Goal: Transaction & Acquisition: Purchase product/service

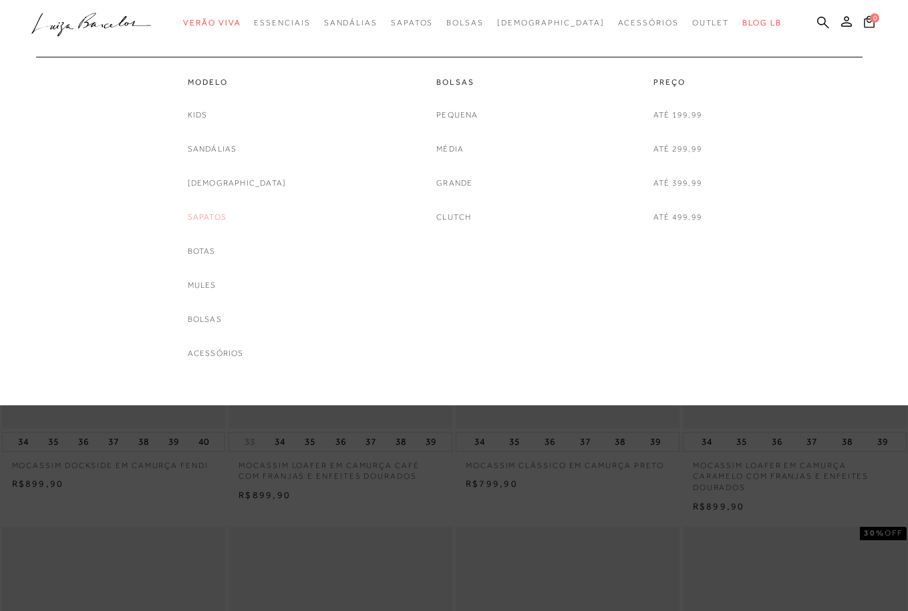
click at [225, 215] on link "Sapatos" at bounding box center [207, 218] width 39 height 14
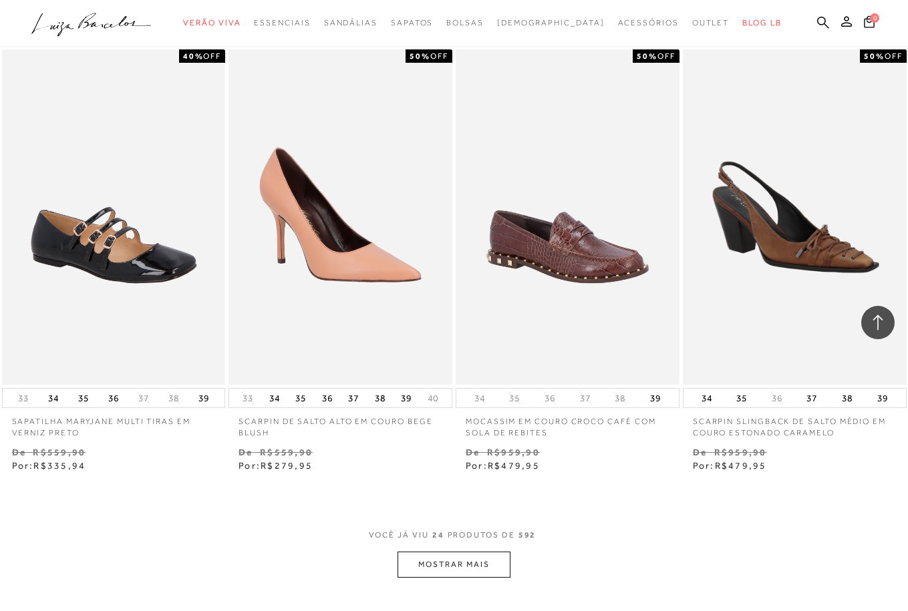
scroll to position [2466, 0]
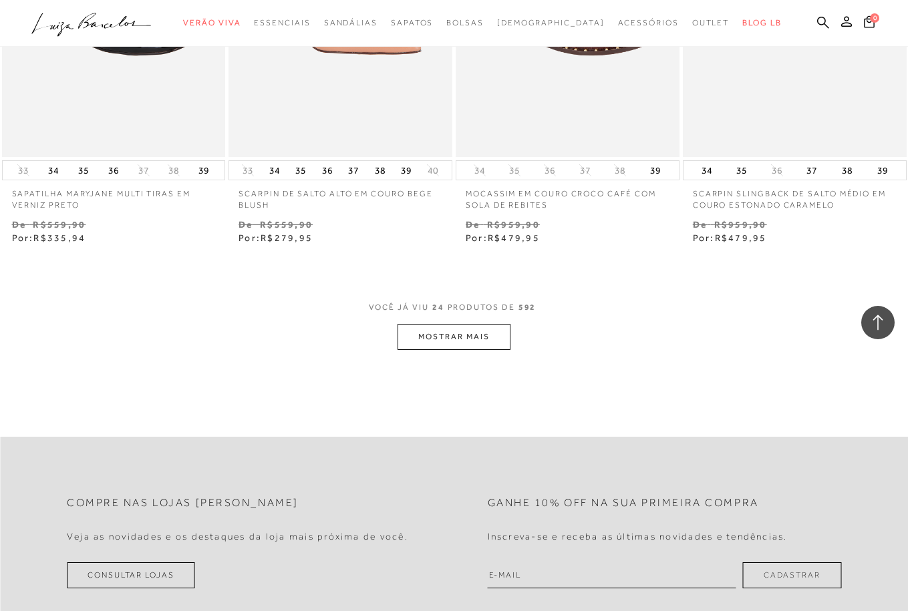
click at [492, 332] on button "MOSTRAR MAIS" at bounding box center [454, 337] width 112 height 26
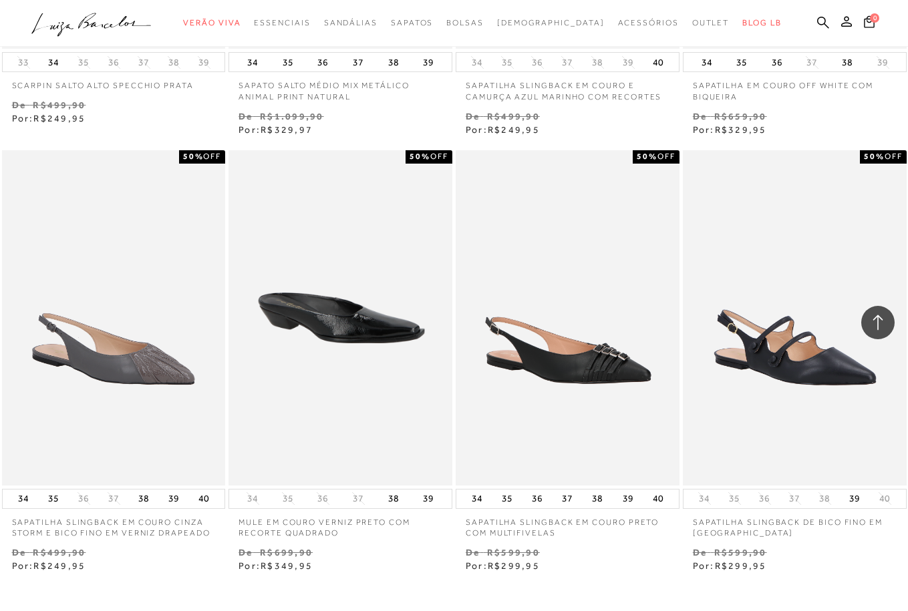
scroll to position [5201, 0]
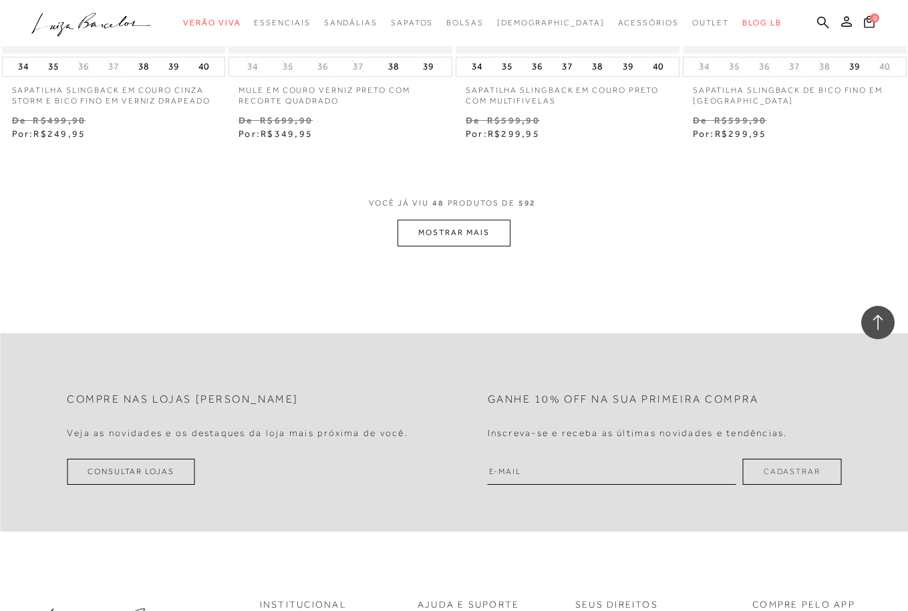
click at [477, 241] on button "MOSTRAR MAIS" at bounding box center [454, 233] width 112 height 26
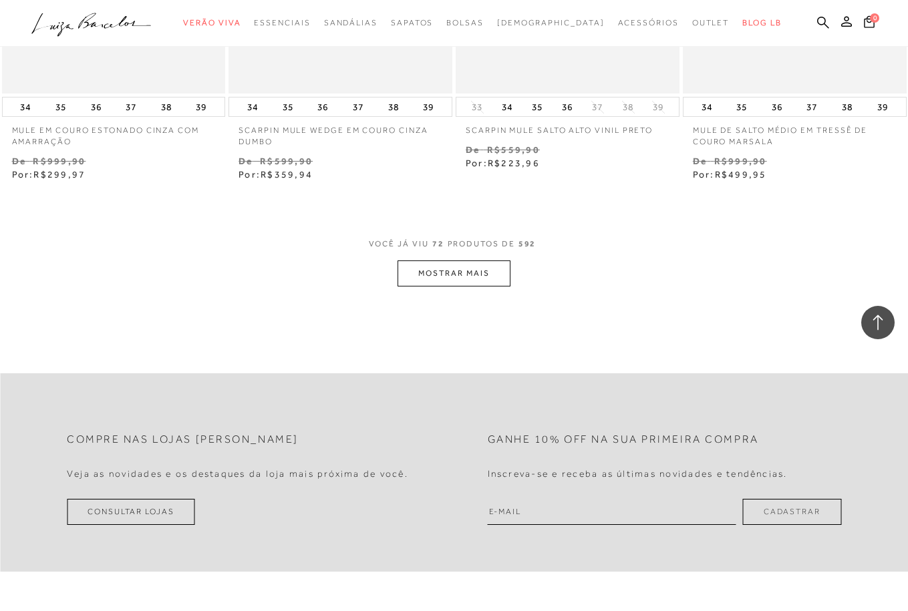
scroll to position [7796, 0]
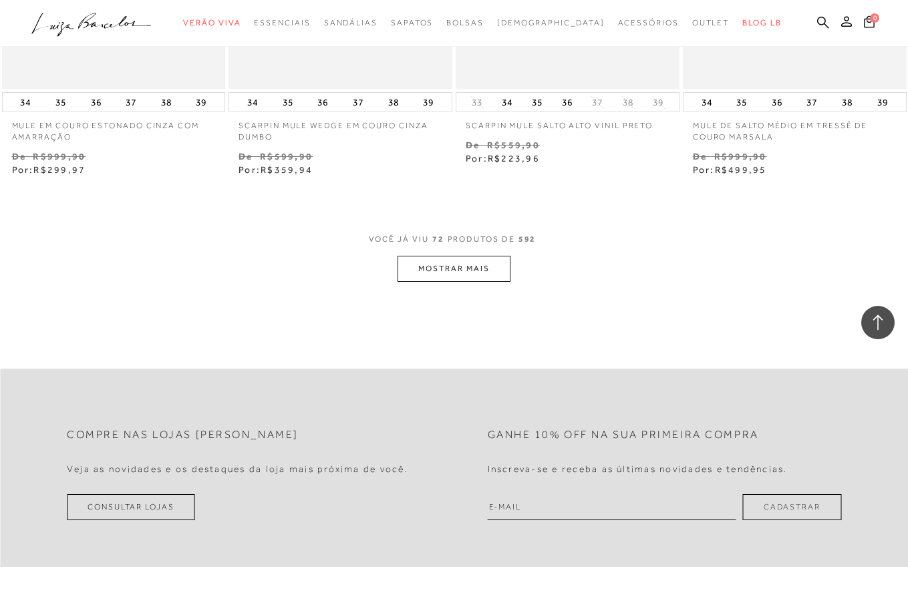
click at [454, 271] on button "MOSTRAR MAIS" at bounding box center [454, 269] width 112 height 26
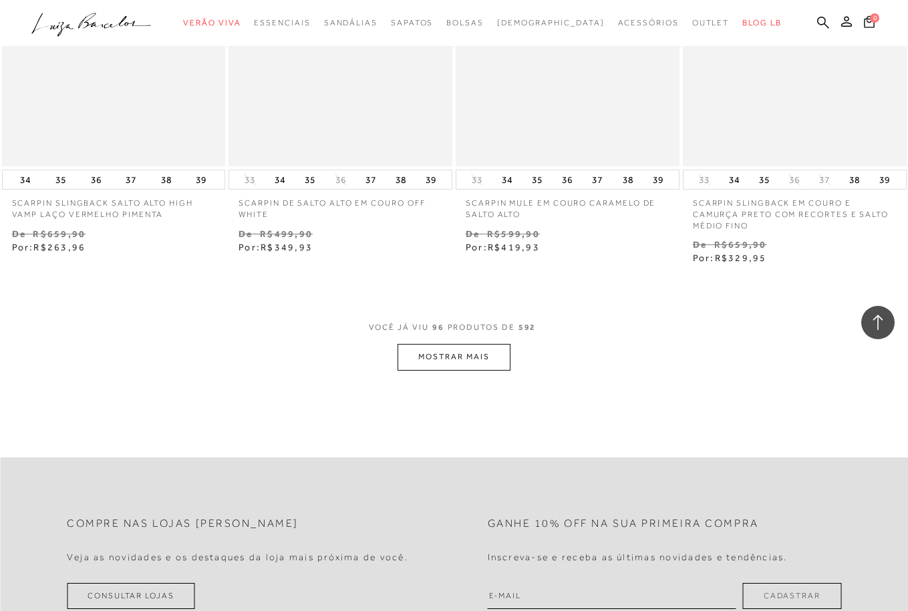
scroll to position [10429, 0]
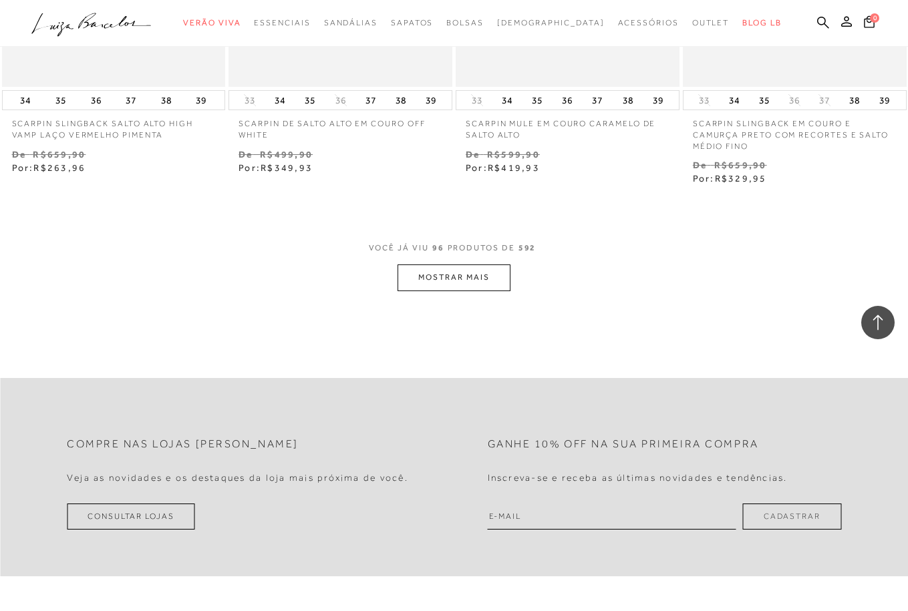
click at [454, 267] on button "MOSTRAR MAIS" at bounding box center [454, 278] width 112 height 26
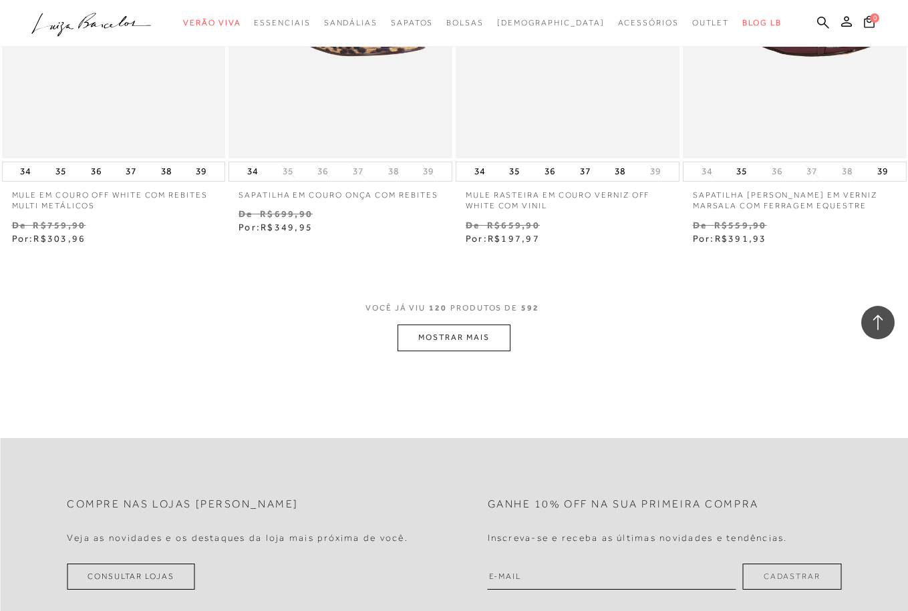
scroll to position [12990, 0]
click at [442, 325] on button "MOSTRAR MAIS" at bounding box center [454, 336] width 112 height 26
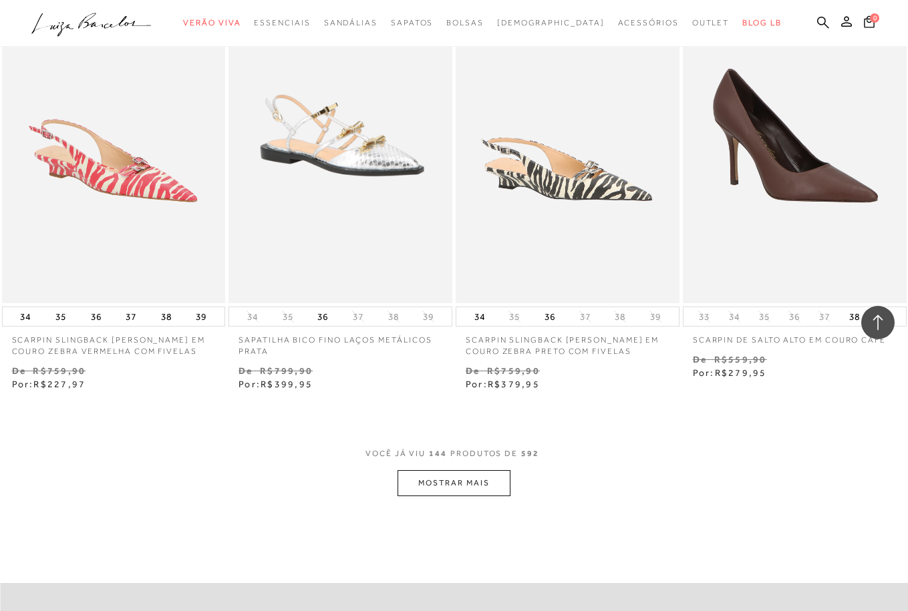
scroll to position [15548, 0]
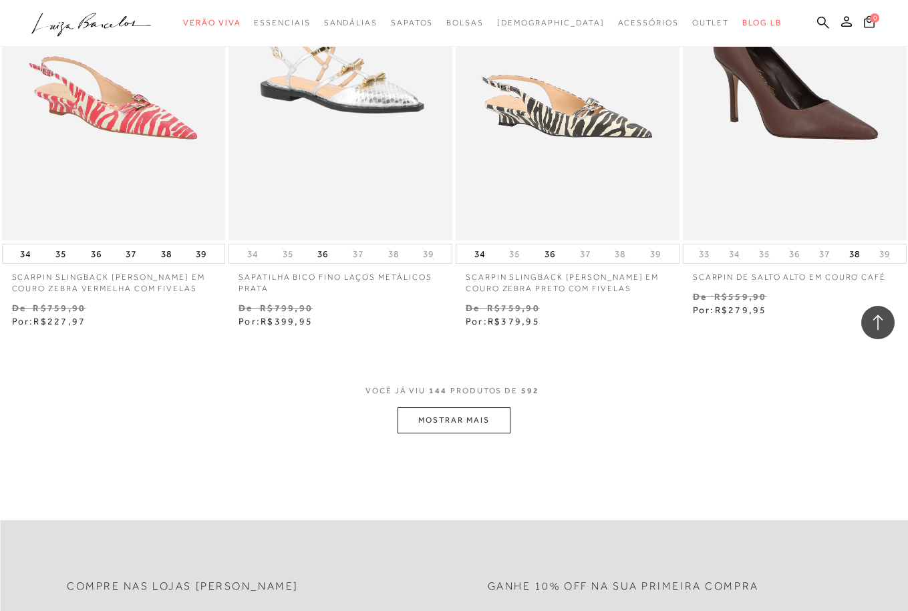
click at [458, 409] on button "MOSTRAR MAIS" at bounding box center [454, 421] width 112 height 26
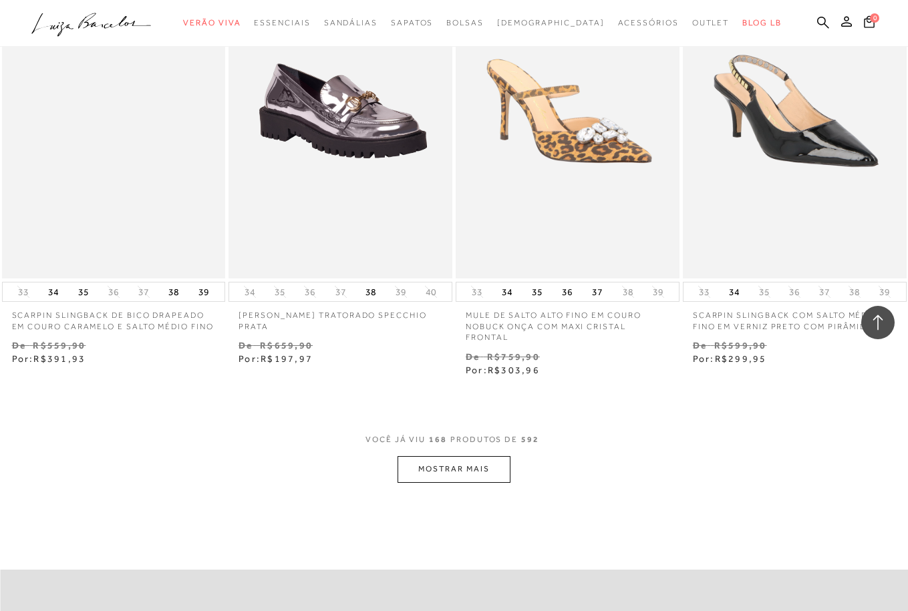
scroll to position [18330, 0]
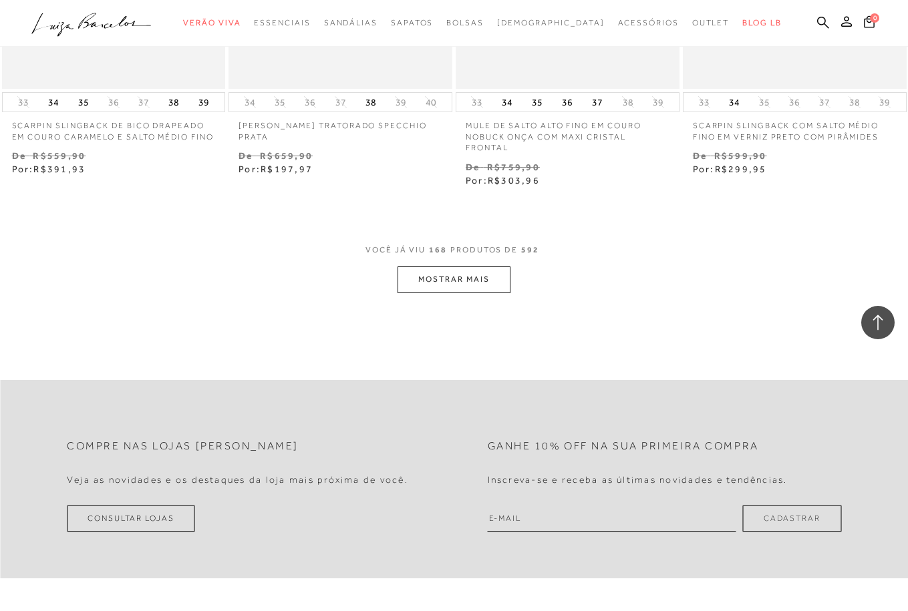
click at [466, 267] on button "MOSTRAR MAIS" at bounding box center [454, 280] width 112 height 26
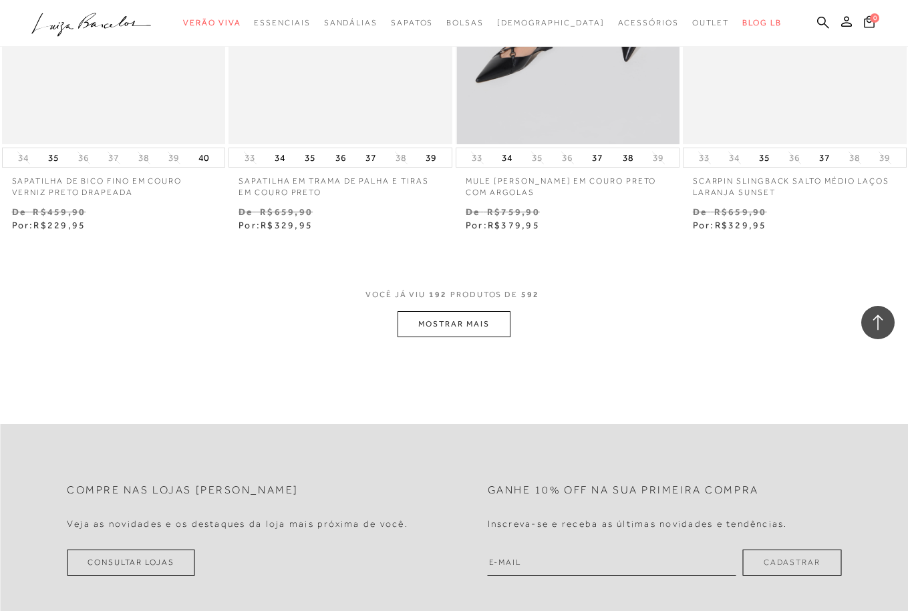
scroll to position [21077, 0]
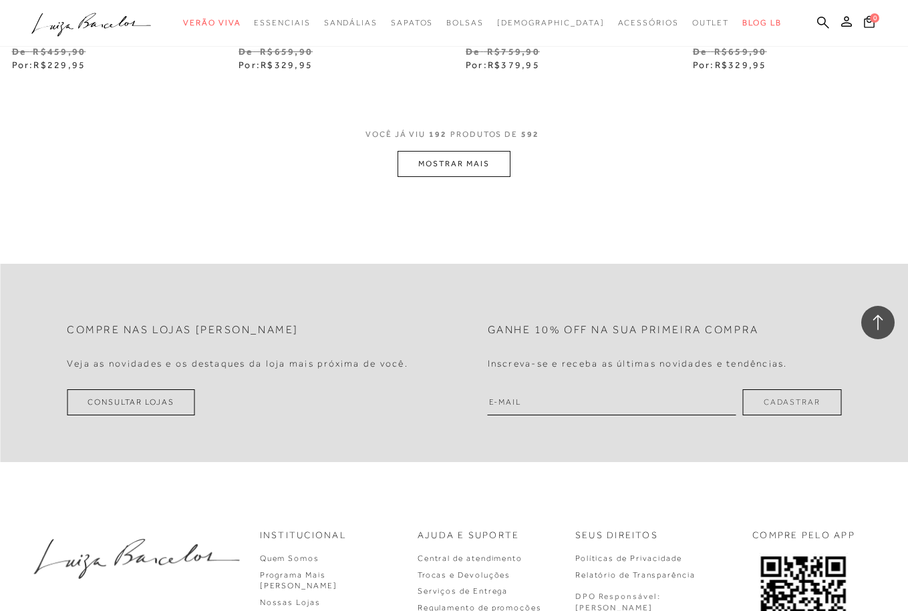
click at [475, 151] on button "MOSTRAR MAIS" at bounding box center [454, 164] width 112 height 26
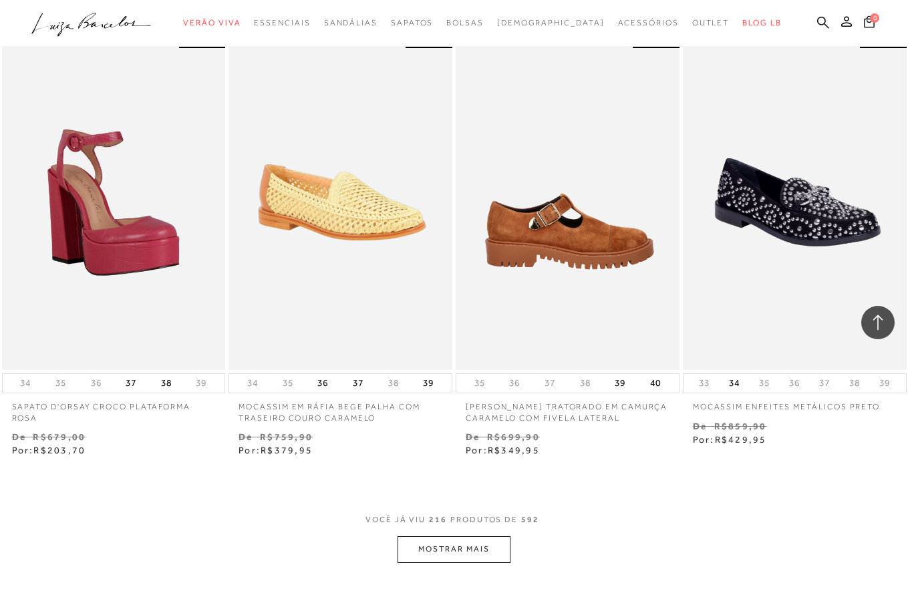
scroll to position [23471, 0]
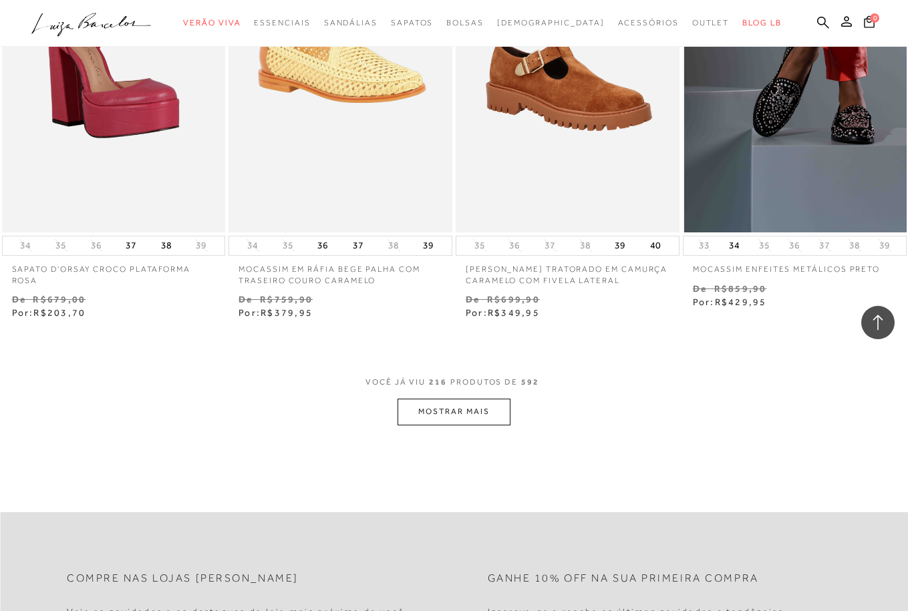
click at [779, 98] on img at bounding box center [795, 64] width 223 height 335
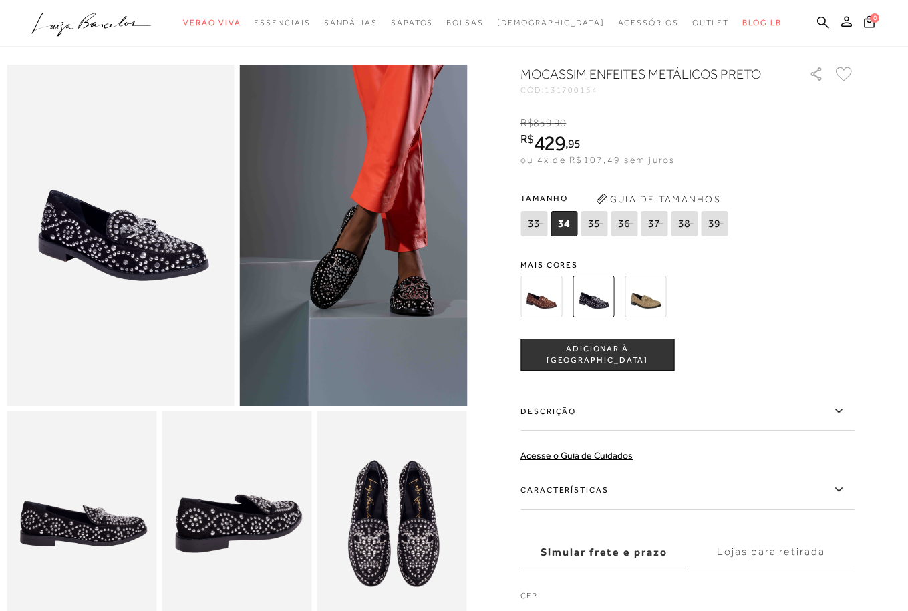
scroll to position [47, 0]
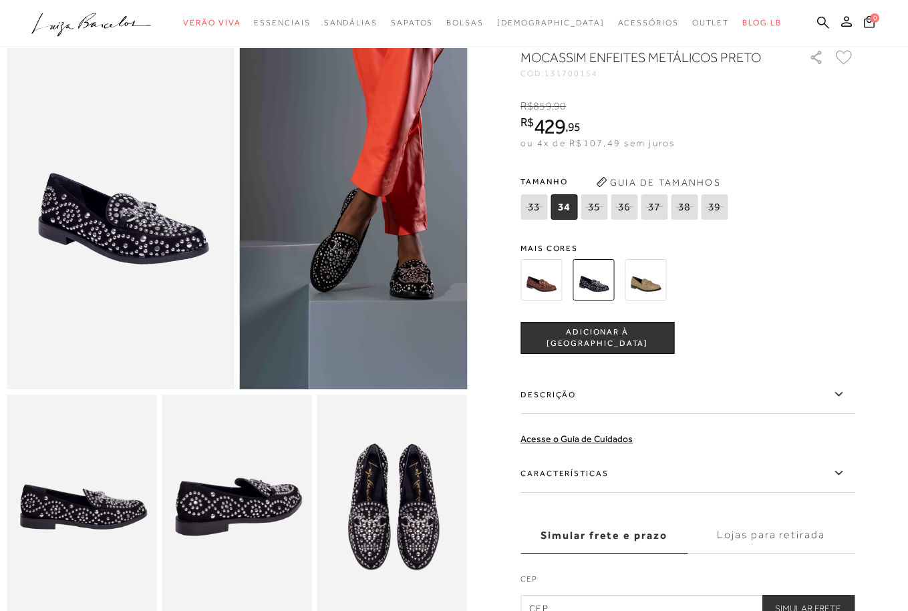
click at [116, 293] on img at bounding box center [121, 218] width 228 height 341
click at [94, 488] on img at bounding box center [82, 507] width 150 height 225
click at [231, 525] on img at bounding box center [237, 507] width 150 height 225
click at [383, 514] on img at bounding box center [392, 507] width 150 height 225
click at [834, 253] on span "Mais cores" at bounding box center [688, 249] width 334 height 8
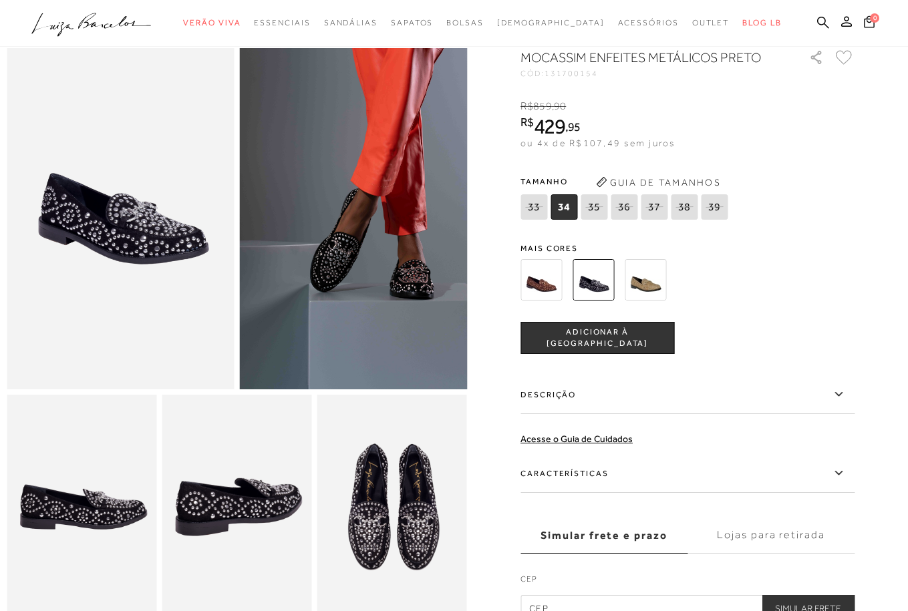
click at [671, 190] on button "Guia de Tamanhos" at bounding box center [658, 182] width 134 height 21
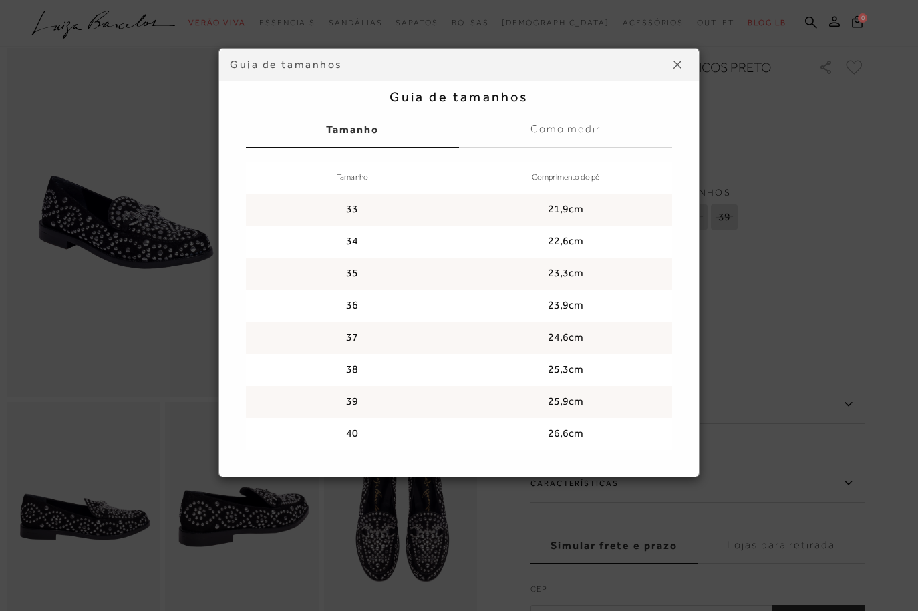
click at [676, 65] on img at bounding box center [678, 65] width 8 height 8
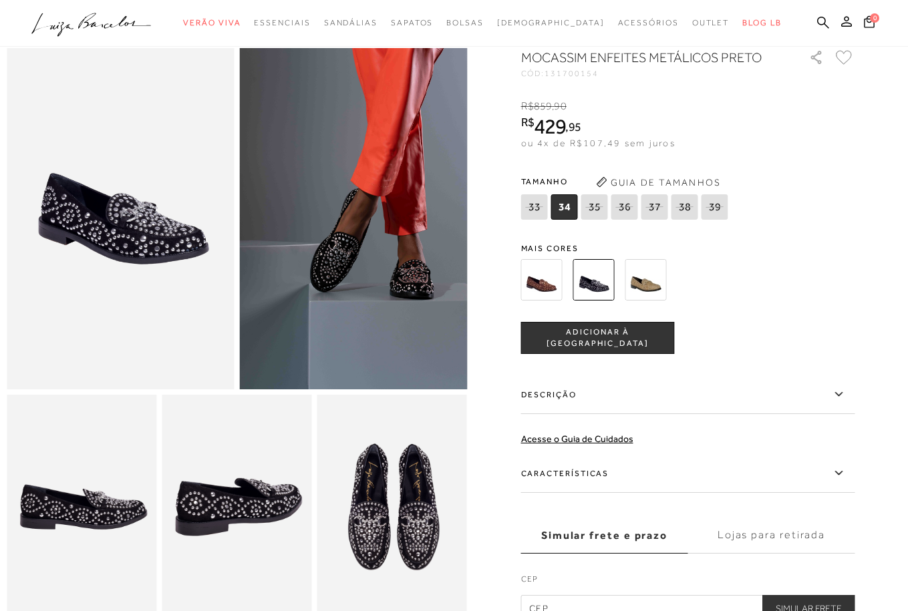
click at [807, 305] on div at bounding box center [672, 279] width 311 height 49
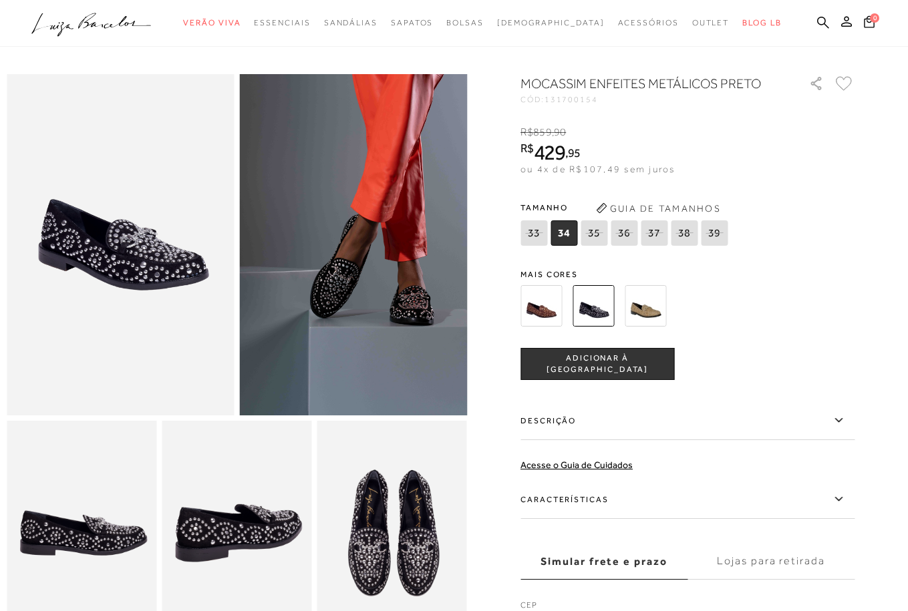
scroll to position [102, 0]
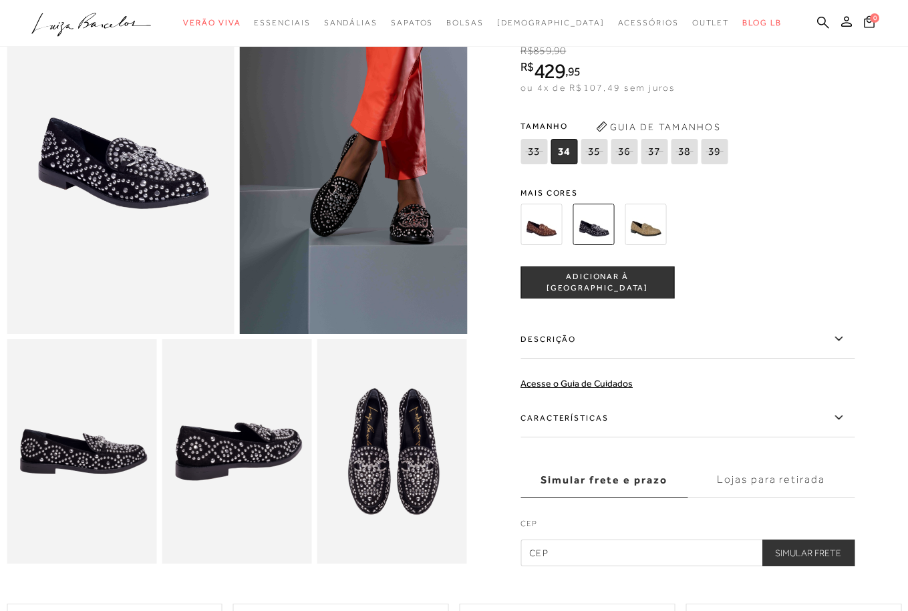
click at [807, 280] on div "tamanho 33 34 35 36 37 38 39" at bounding box center [688, 283] width 334 height 32
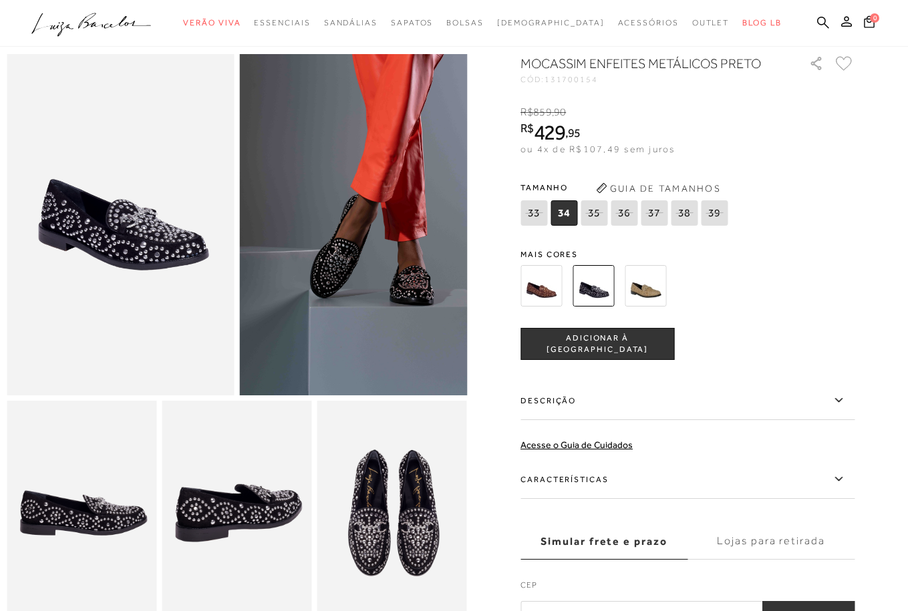
scroll to position [110, 0]
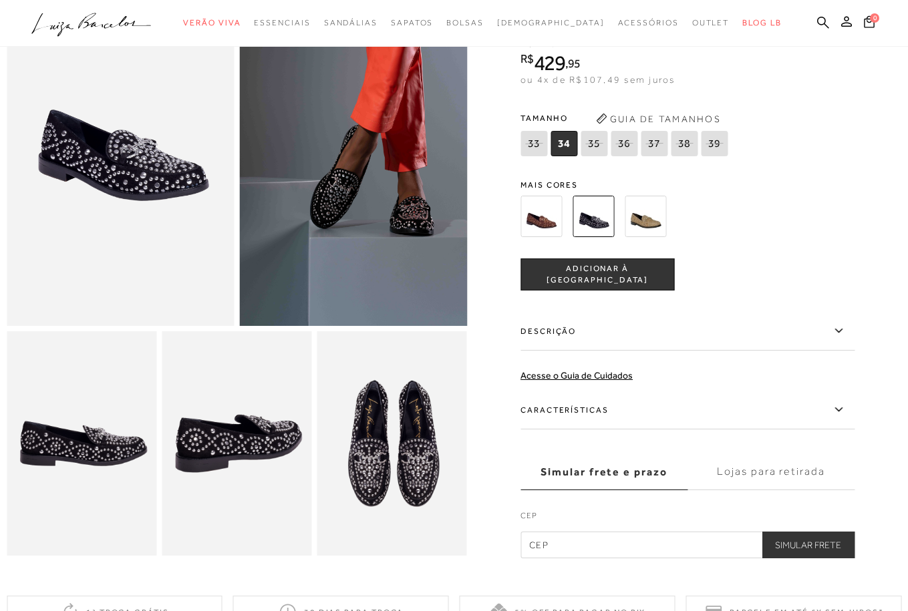
click at [626, 156] on span "36" at bounding box center [624, 143] width 27 height 25
select select
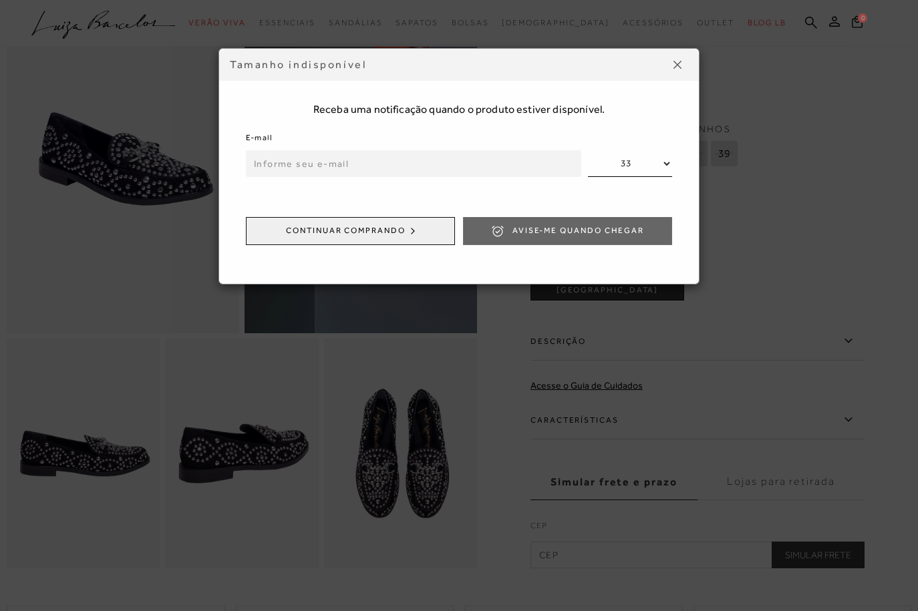
click at [672, 63] on button at bounding box center [677, 64] width 21 height 21
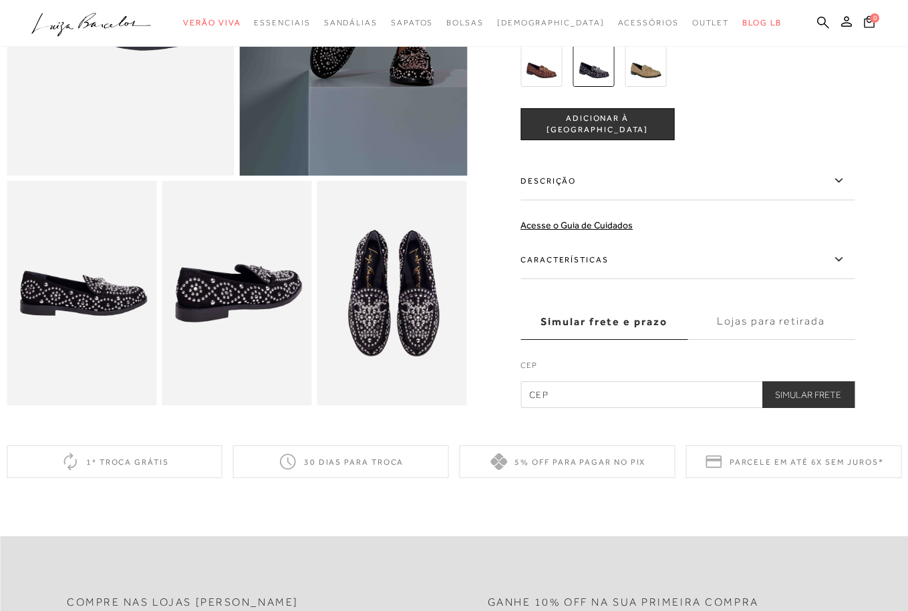
scroll to position [489, 0]
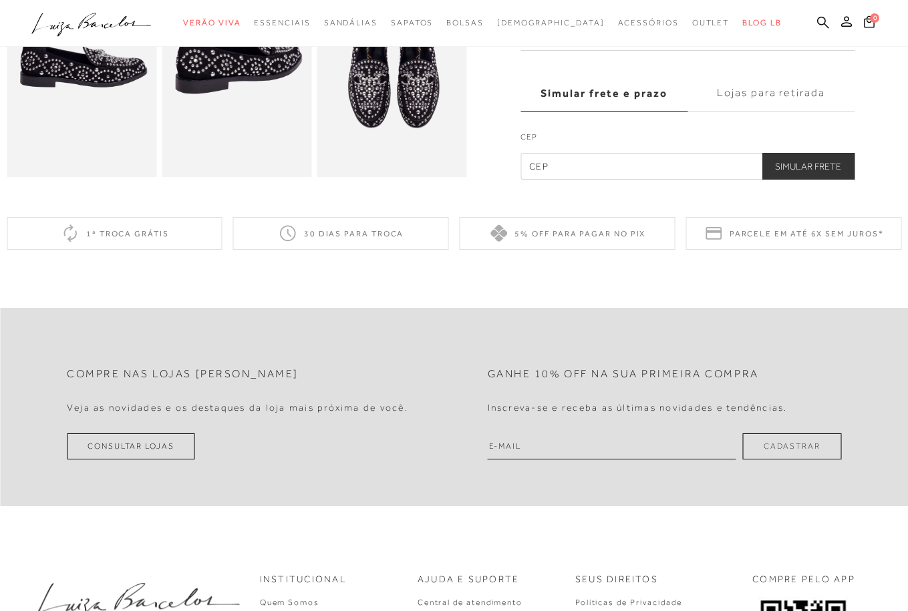
click at [634, 180] on input "text" at bounding box center [688, 166] width 334 height 27
type input "89062-101"
click at [830, 180] on button "Simular Frete" at bounding box center [808, 166] width 93 height 27
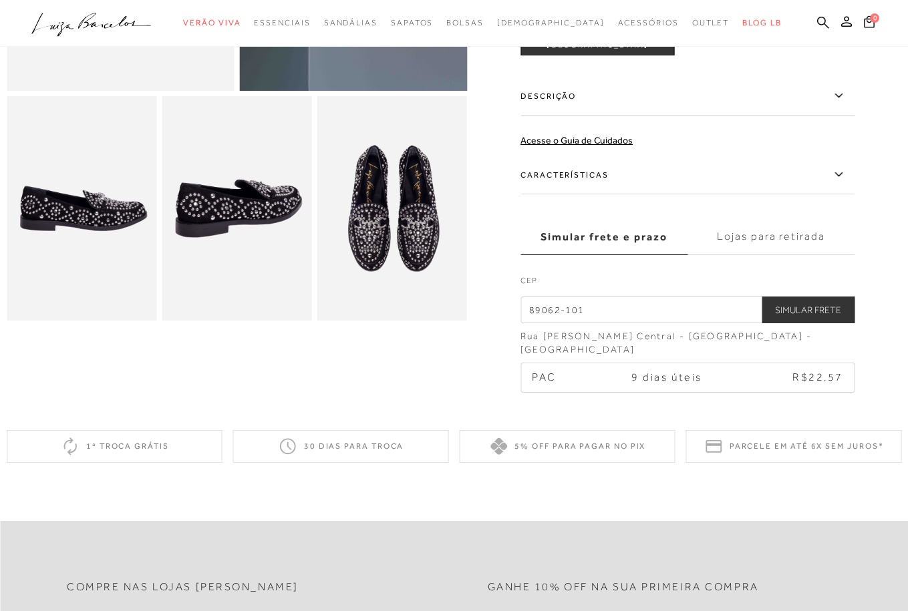
scroll to position [0, 0]
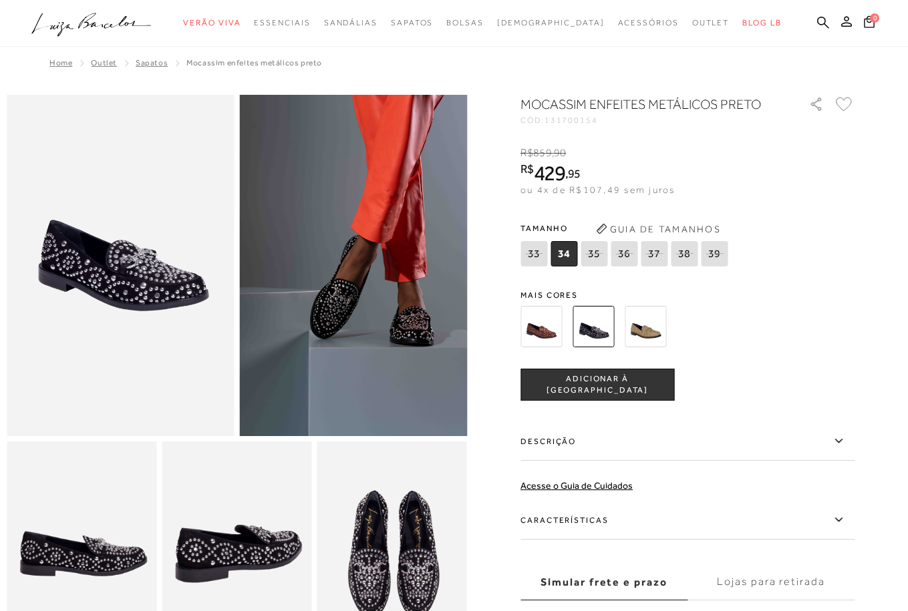
click at [535, 329] on img at bounding box center [541, 326] width 41 height 41
